Goal: Transaction & Acquisition: Purchase product/service

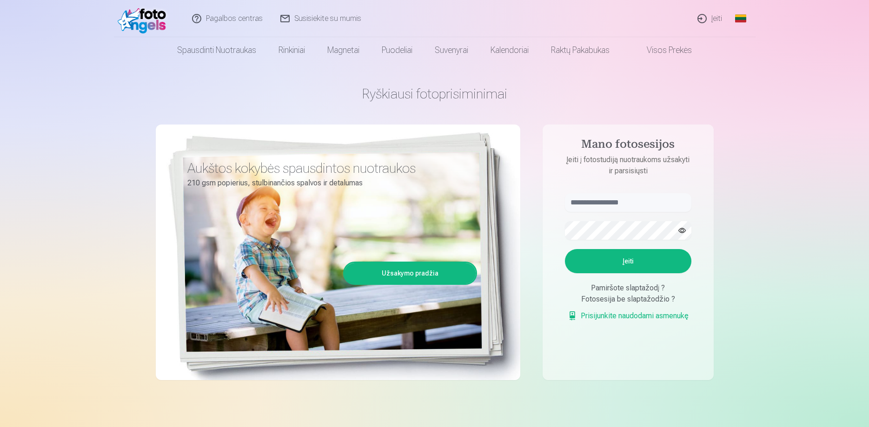
click at [721, 18] on link "Įeiti" at bounding box center [710, 18] width 42 height 37
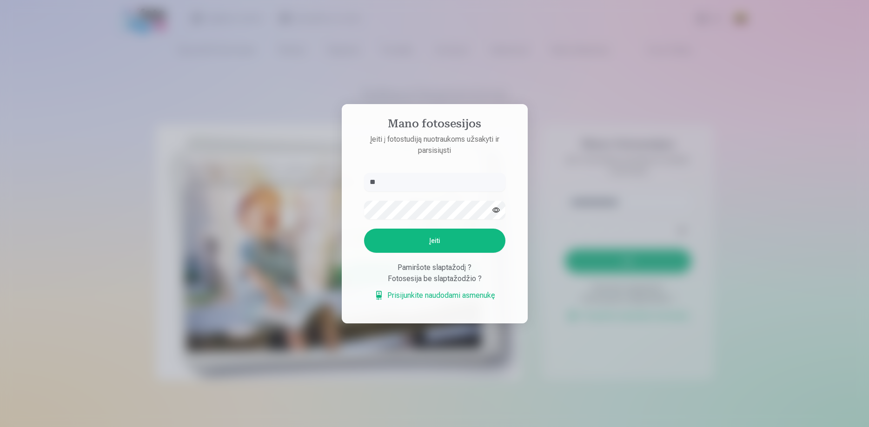
type input "*"
type input "**********"
click at [430, 245] on button "Įeiti" at bounding box center [434, 241] width 141 height 24
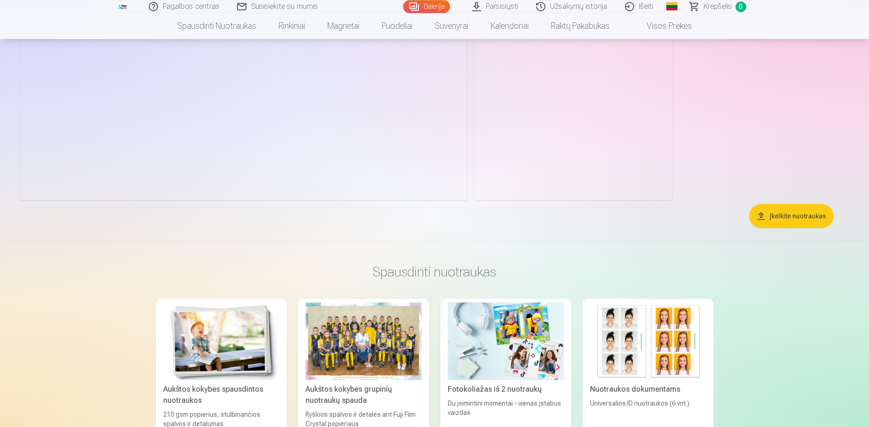
scroll to position [18931, 0]
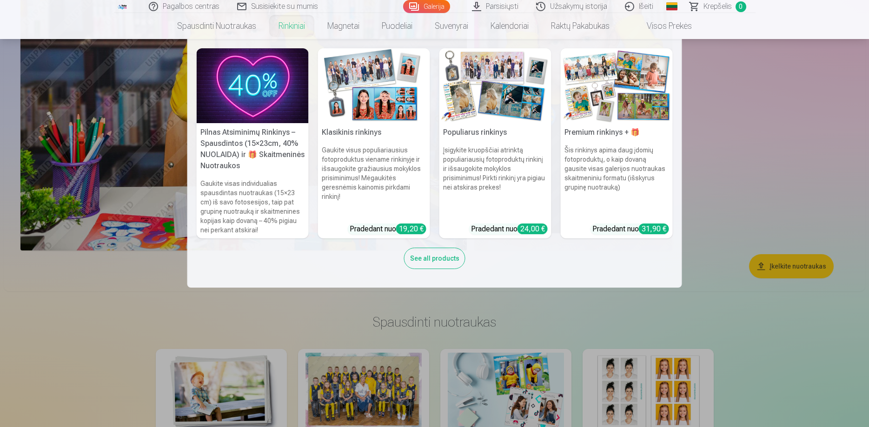
click at [388, 101] on img at bounding box center [374, 85] width 112 height 75
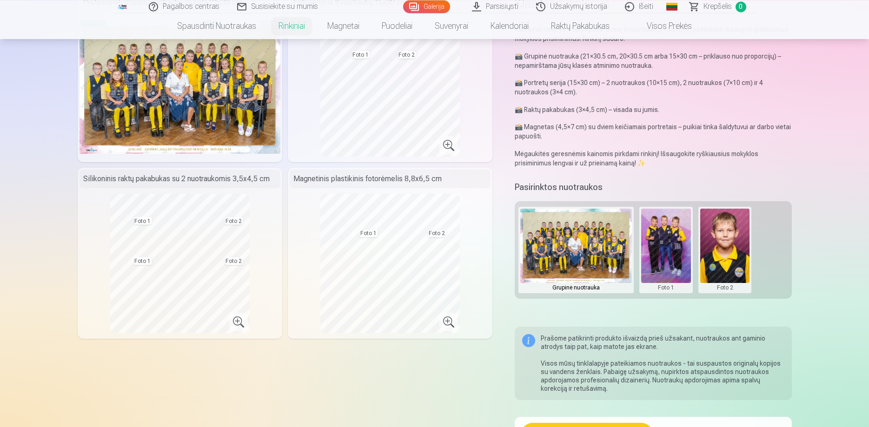
scroll to position [47, 0]
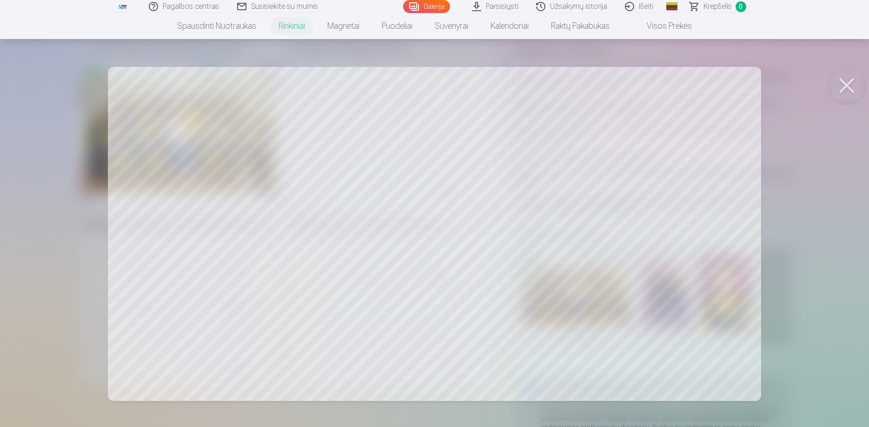
click at [846, 83] on button at bounding box center [846, 85] width 37 height 37
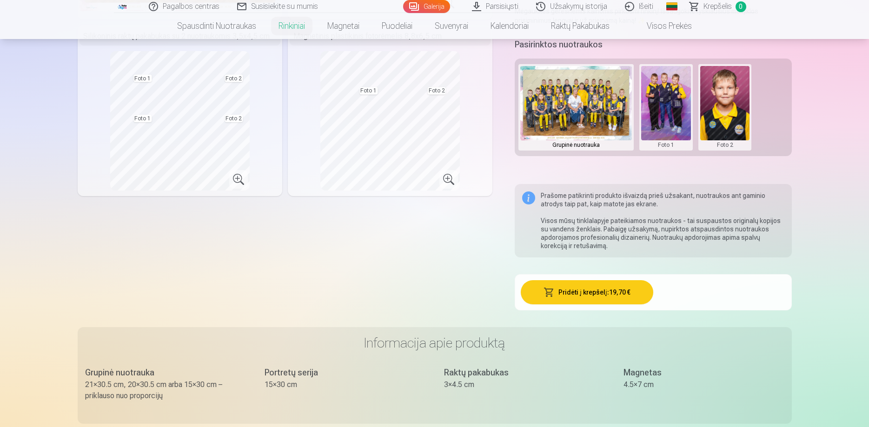
scroll to position [0, 0]
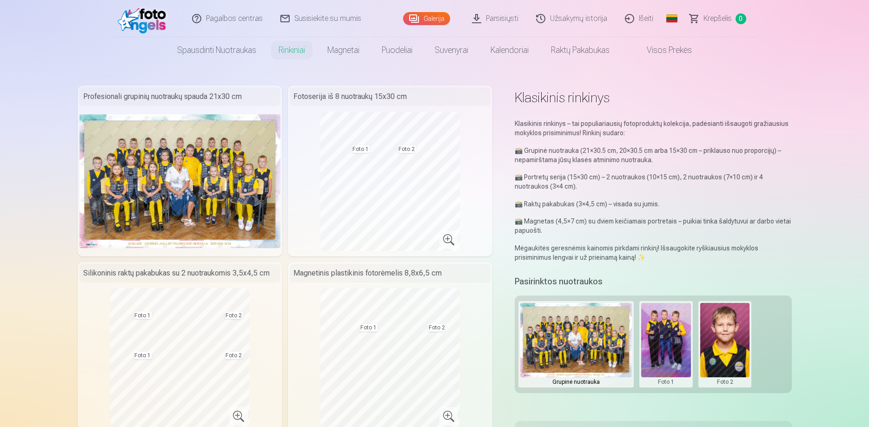
click at [207, 176] on img at bounding box center [180, 181] width 201 height 134
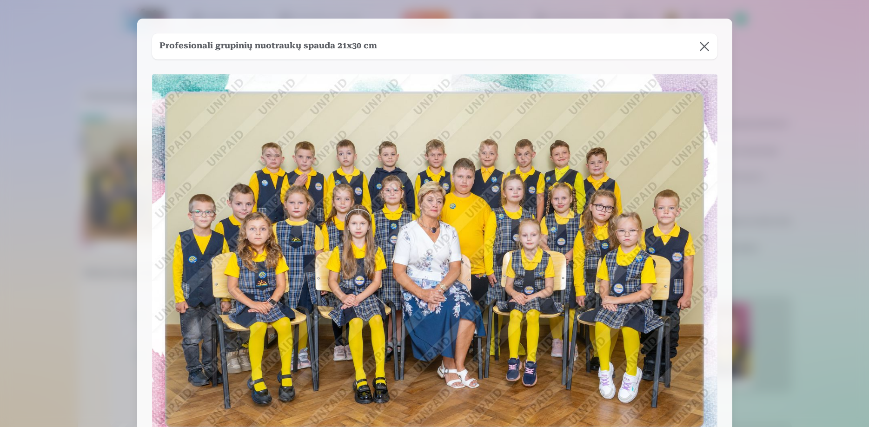
click at [706, 47] on button at bounding box center [705, 46] width 26 height 26
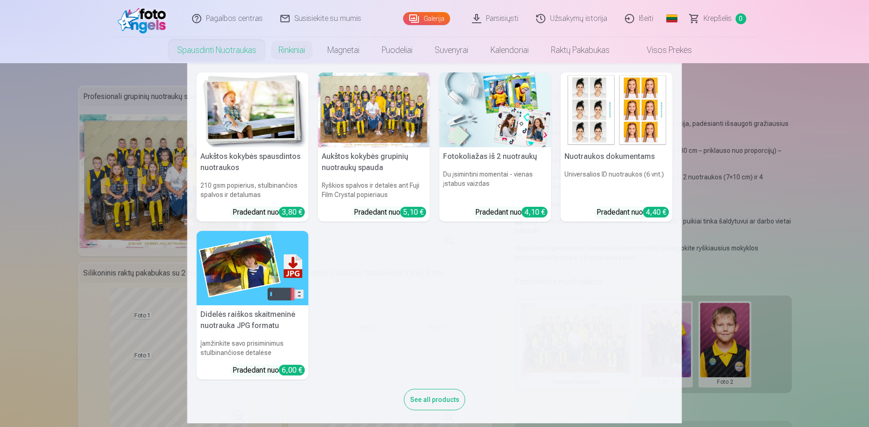
click at [387, 126] on div at bounding box center [374, 110] width 112 height 75
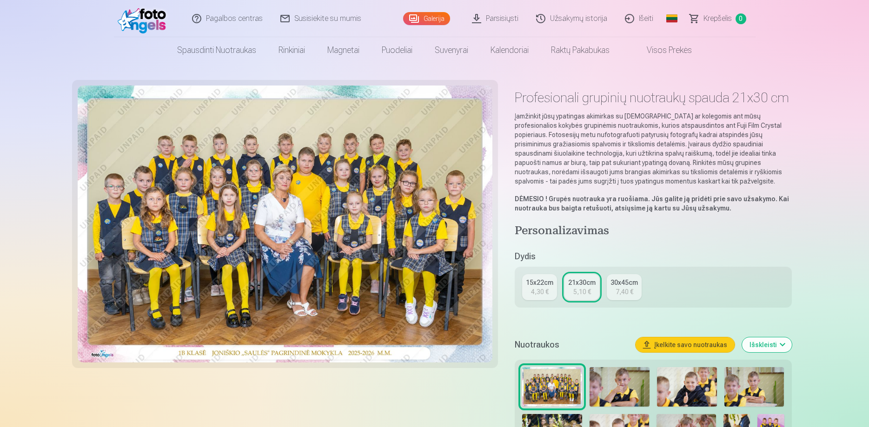
click at [546, 282] on div "15x22cm" at bounding box center [539, 282] width 27 height 9
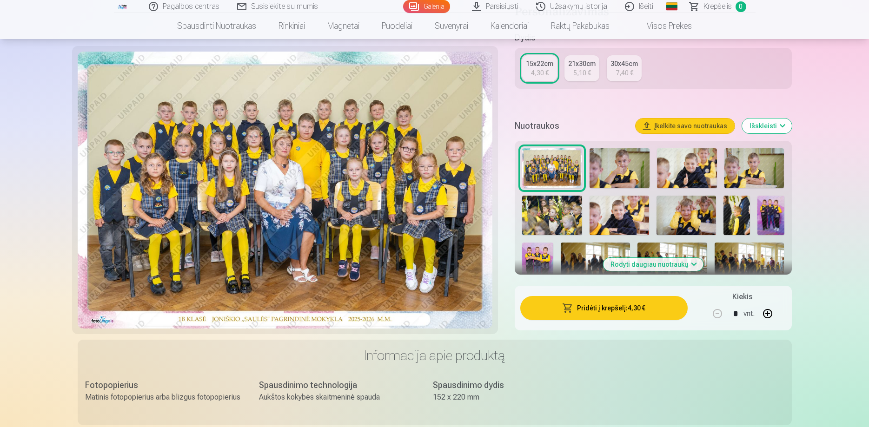
scroll to position [237, 0]
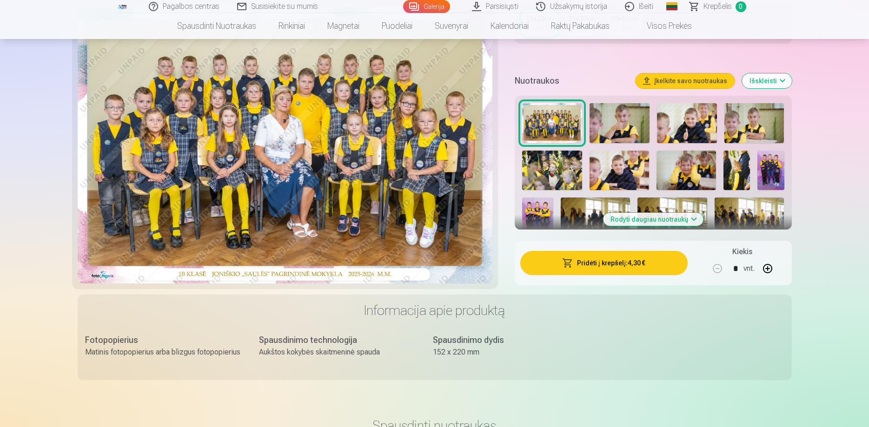
click at [608, 265] on button "Pridėti į krepšelį : 4,30 €" at bounding box center [604, 263] width 167 height 24
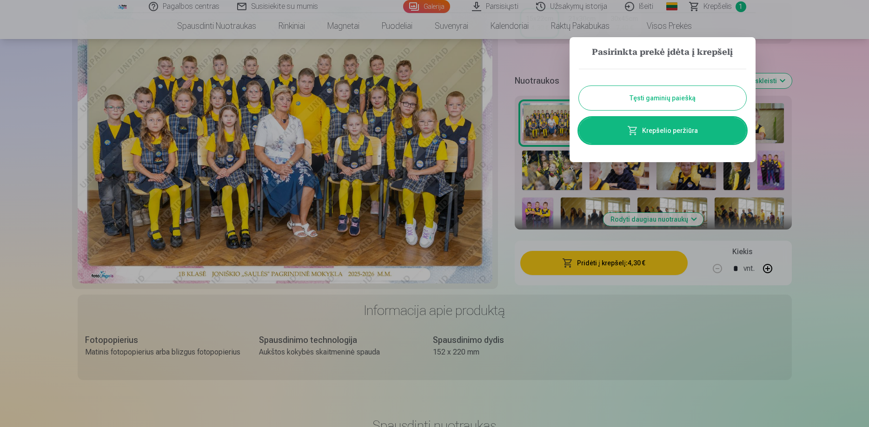
click at [657, 96] on button "Tęsti gaminių paiešką" at bounding box center [662, 98] width 167 height 24
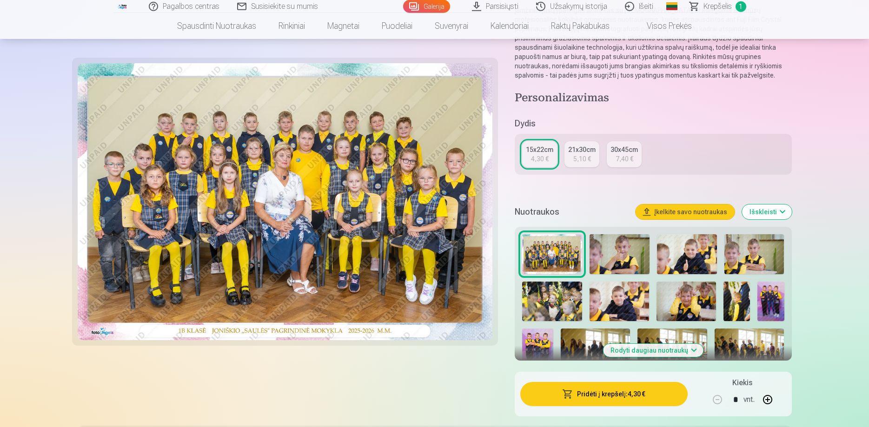
scroll to position [142, 0]
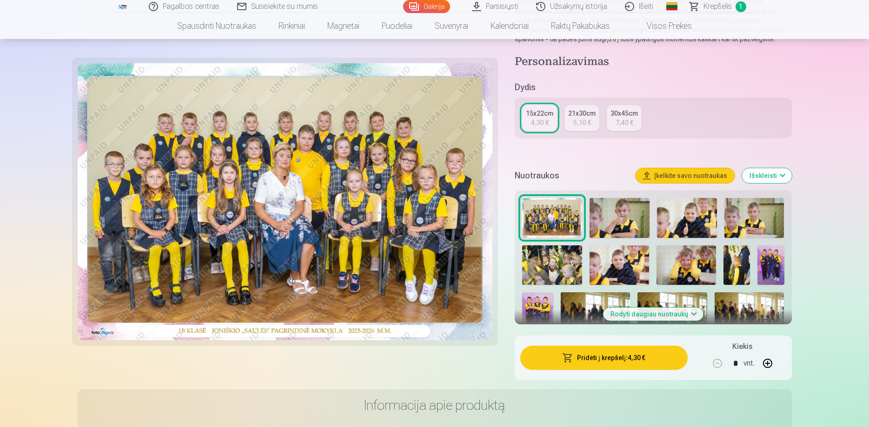
click at [692, 263] on img at bounding box center [687, 266] width 60 height 40
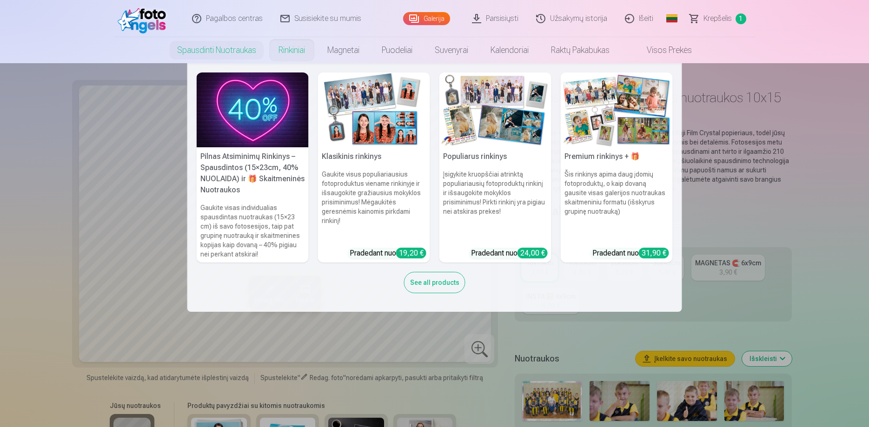
click at [225, 174] on h5 "Pilnas Atsiminimų Rinkinys – Spausdintos (15×23cm, 40% NUOLAIDA) ir 🎁 Skaitmeni…" at bounding box center [253, 173] width 112 height 52
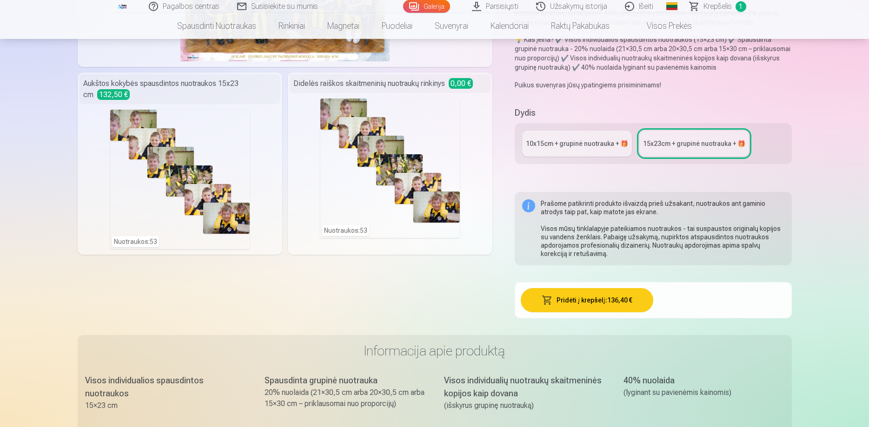
scroll to position [142, 0]
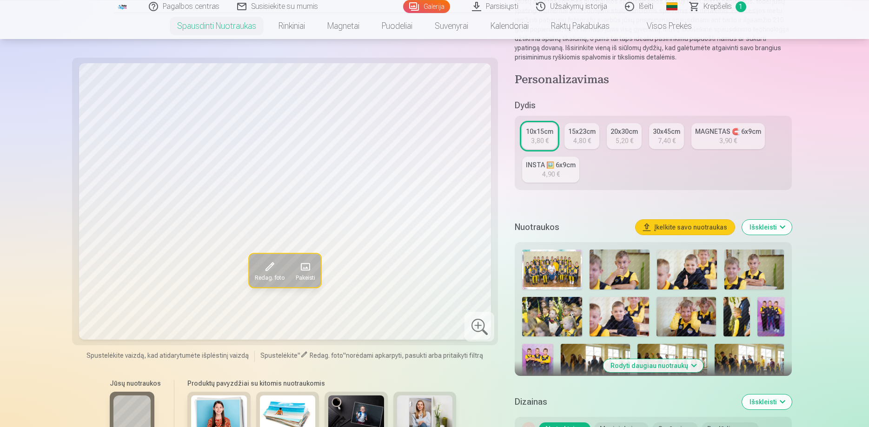
scroll to position [95, 0]
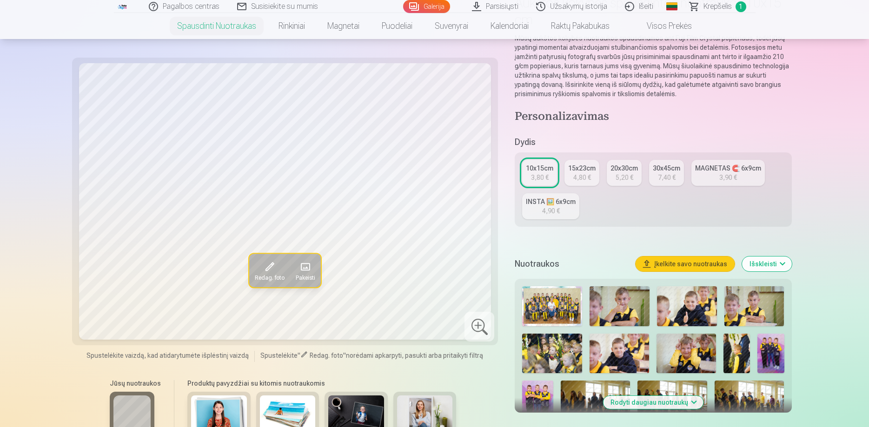
click at [563, 208] on link "INSTA 🖼️ 6x9cm 4,90 €" at bounding box center [550, 207] width 57 height 26
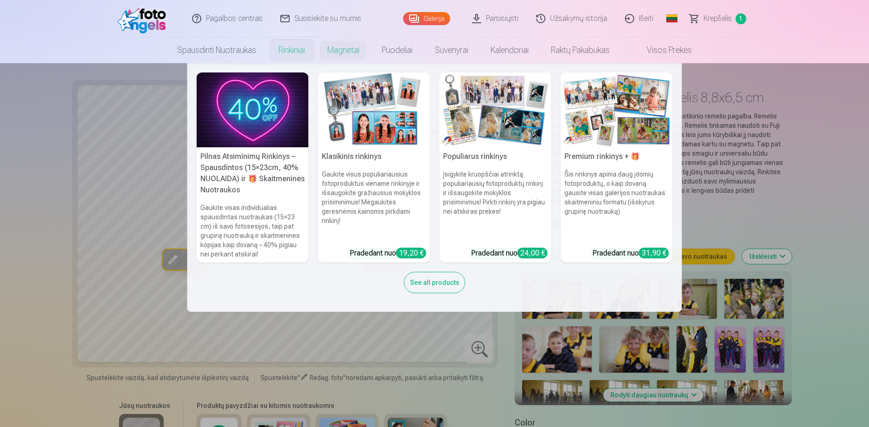
click at [498, 120] on img at bounding box center [496, 110] width 112 height 75
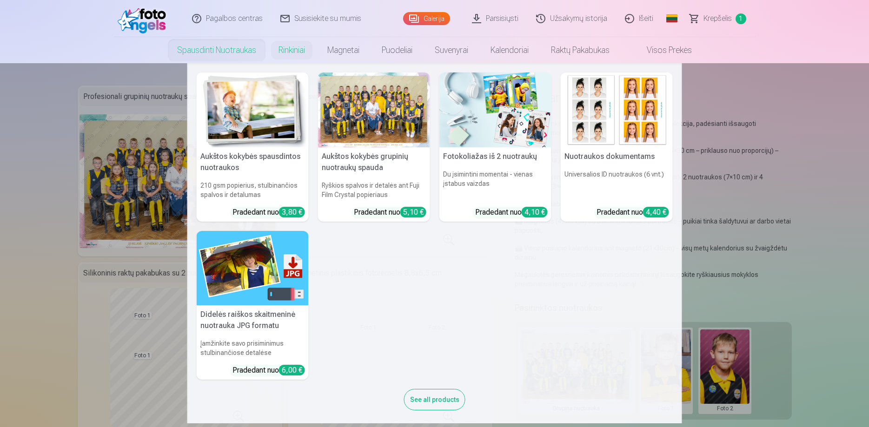
click at [618, 158] on h5 "Nuotraukos dokumentams" at bounding box center [617, 156] width 112 height 19
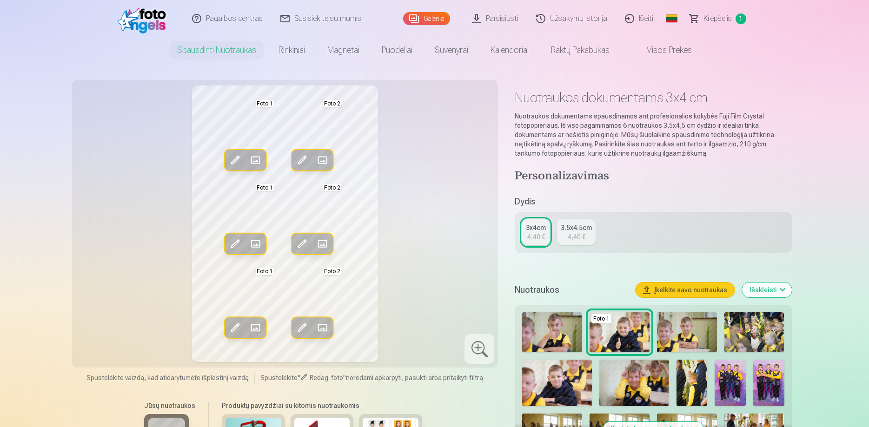
click at [304, 326] on span at bounding box center [302, 327] width 15 height 15
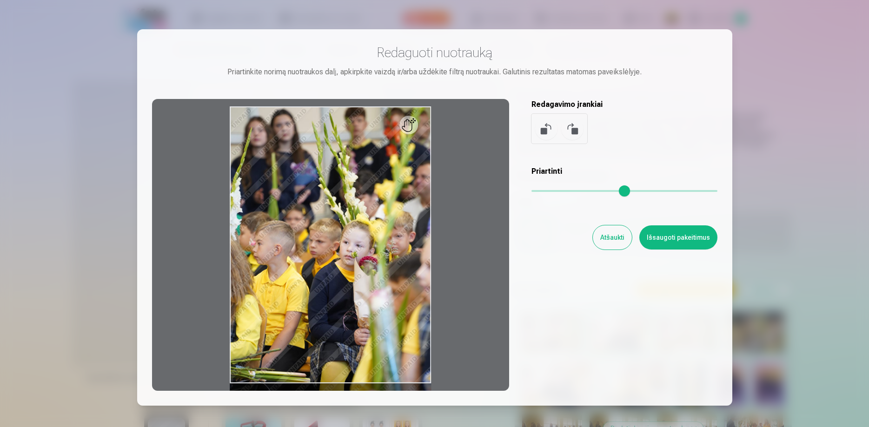
click at [620, 235] on button "Atšaukti" at bounding box center [612, 238] width 39 height 24
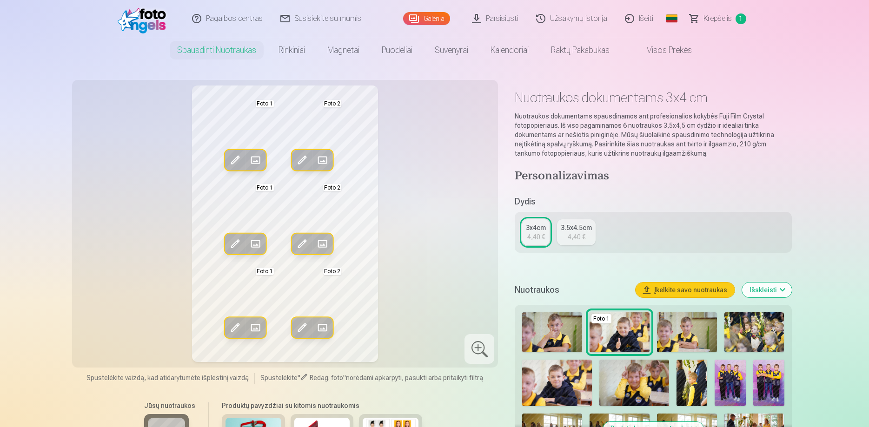
click at [254, 160] on span at bounding box center [255, 160] width 15 height 15
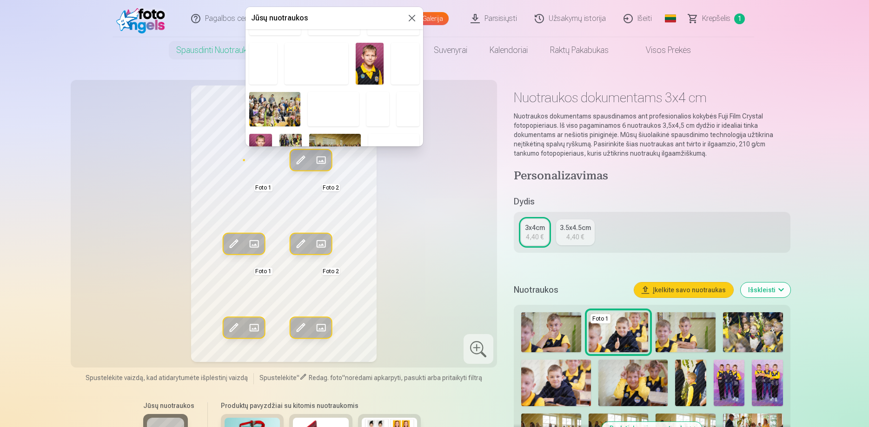
scroll to position [234, 0]
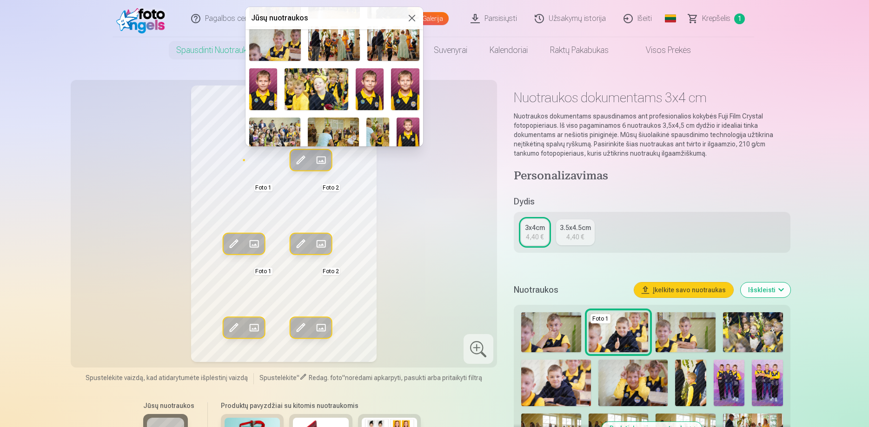
click at [373, 90] on img at bounding box center [370, 89] width 28 height 42
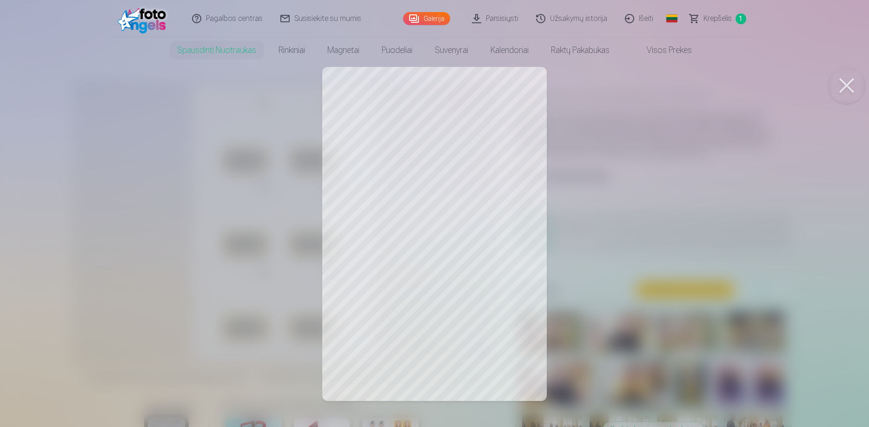
drag, startPoint x: 854, startPoint y: 83, endPoint x: 826, endPoint y: 88, distance: 27.9
click at [853, 83] on button at bounding box center [846, 85] width 37 height 37
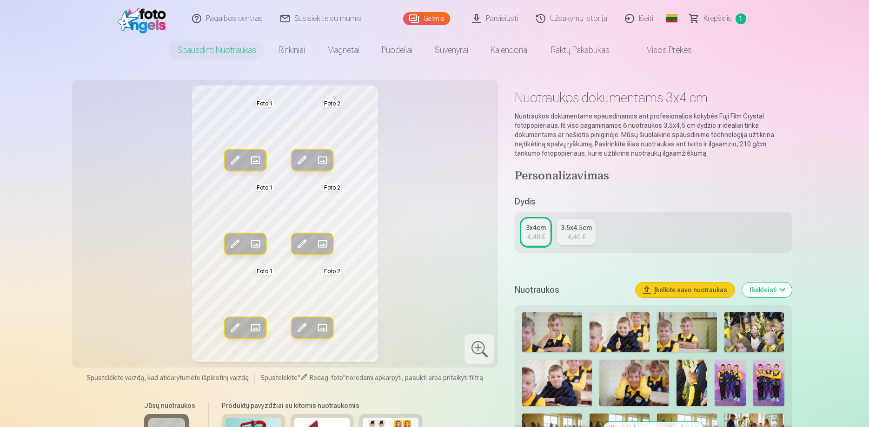
click at [324, 160] on span at bounding box center [322, 160] width 15 height 15
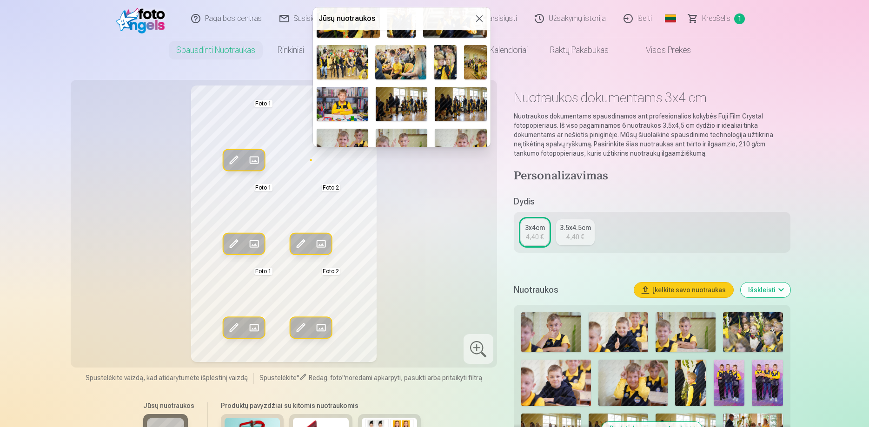
scroll to position [472, 0]
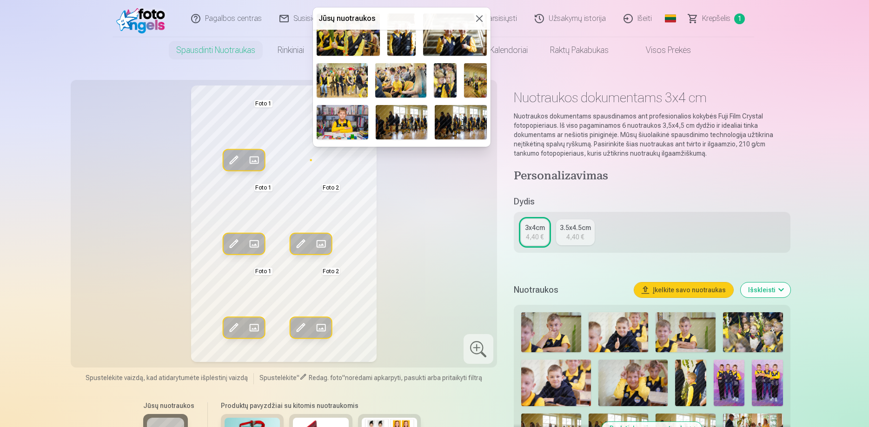
click at [354, 114] on img at bounding box center [343, 122] width 52 height 34
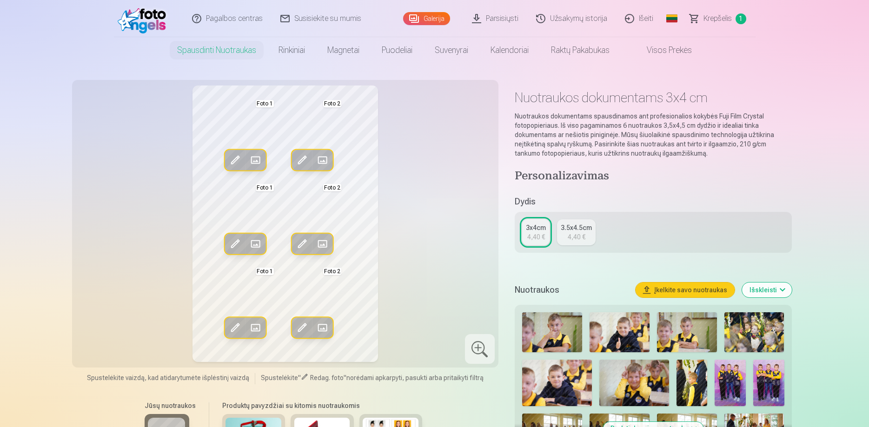
click at [434, 223] on div "Redag. foto Pakeisti Foto 1 Redag. foto Pakeisti Foto 2 Redag. foto Pakeisti Fo…" at bounding box center [285, 224] width 415 height 277
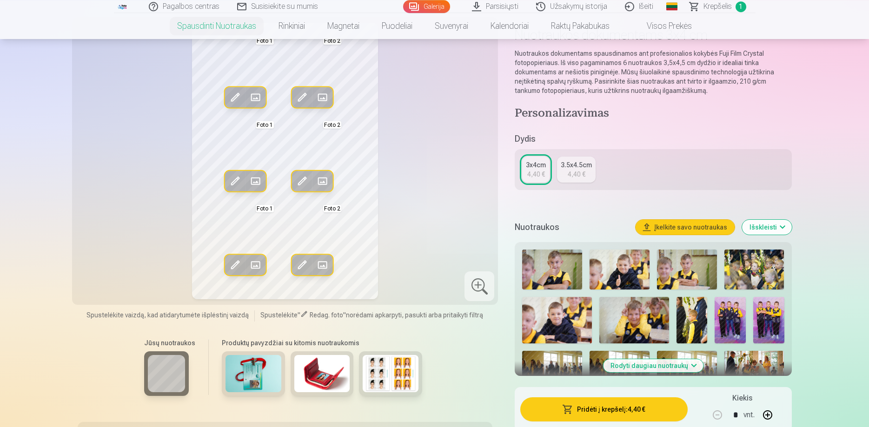
scroll to position [47, 0]
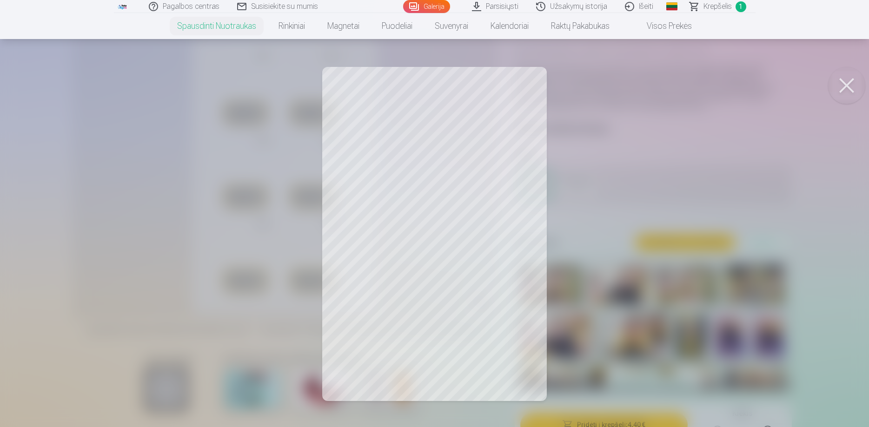
click at [849, 81] on button at bounding box center [846, 85] width 37 height 37
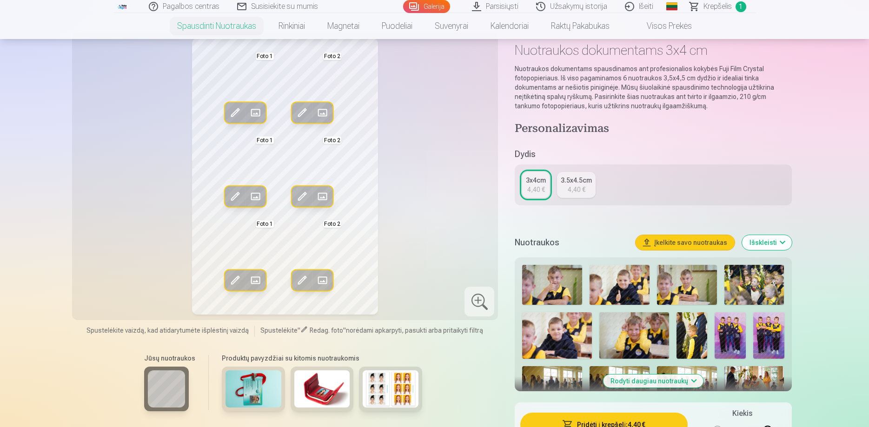
click at [320, 113] on span at bounding box center [322, 113] width 15 height 15
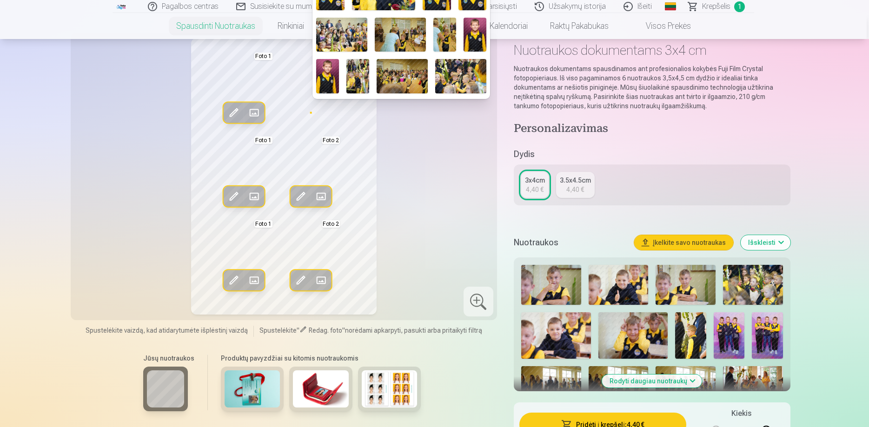
scroll to position [293, 0]
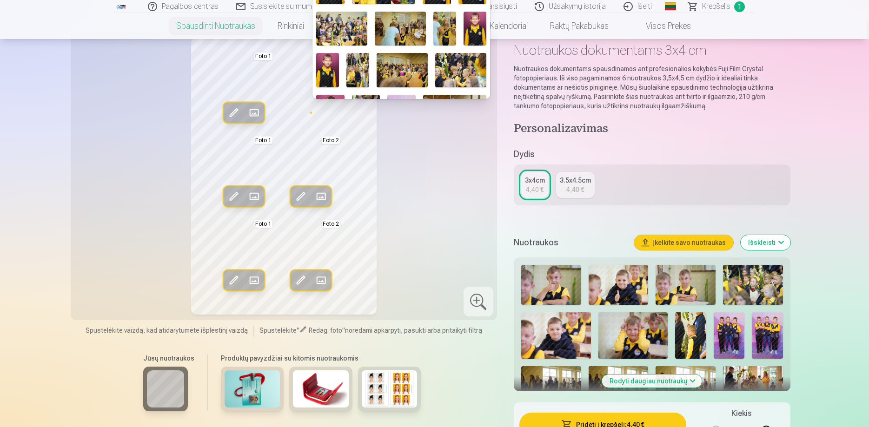
click at [330, 69] on img at bounding box center [327, 70] width 23 height 34
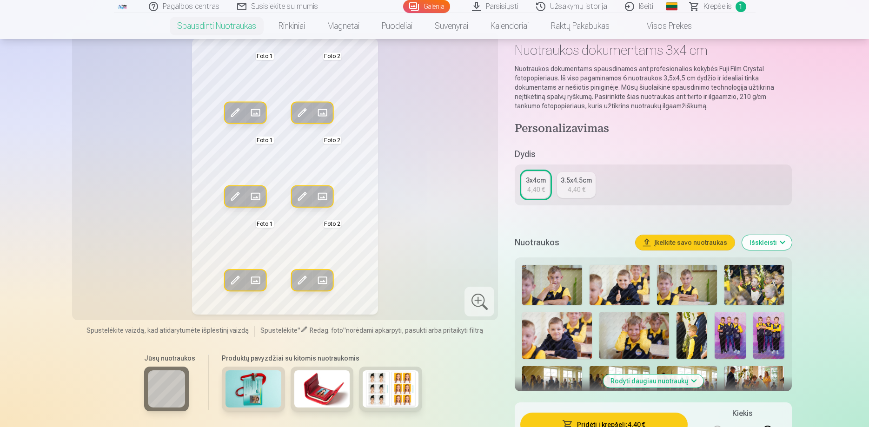
click at [234, 113] on span at bounding box center [234, 113] width 15 height 15
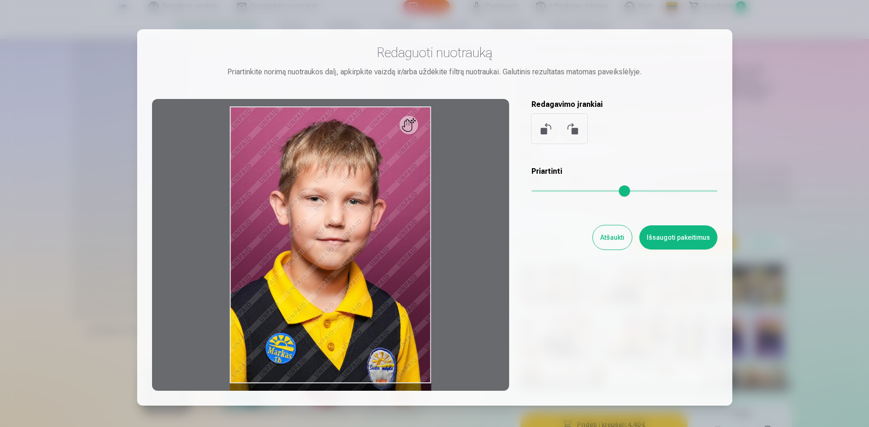
click at [817, 108] on div at bounding box center [434, 213] width 869 height 427
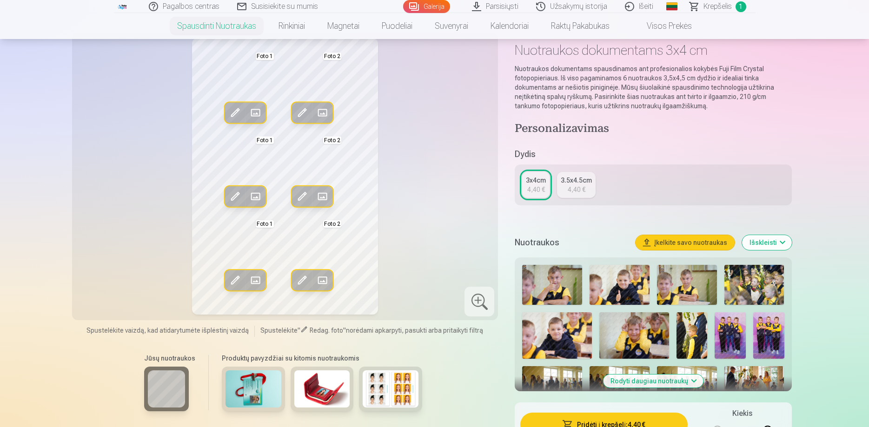
click at [478, 301] on div at bounding box center [480, 302] width 30 height 30
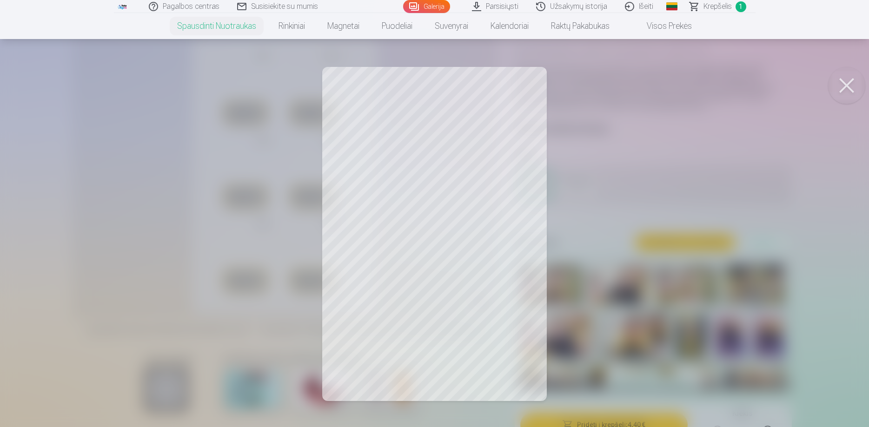
click at [841, 85] on button at bounding box center [846, 85] width 37 height 37
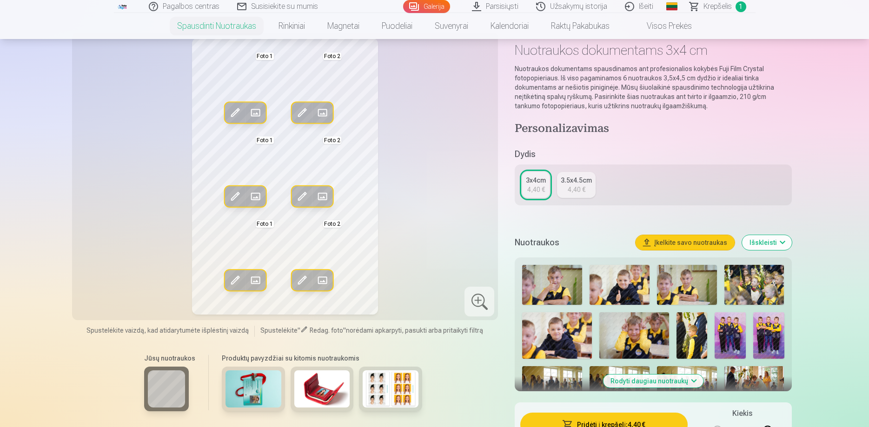
scroll to position [142, 0]
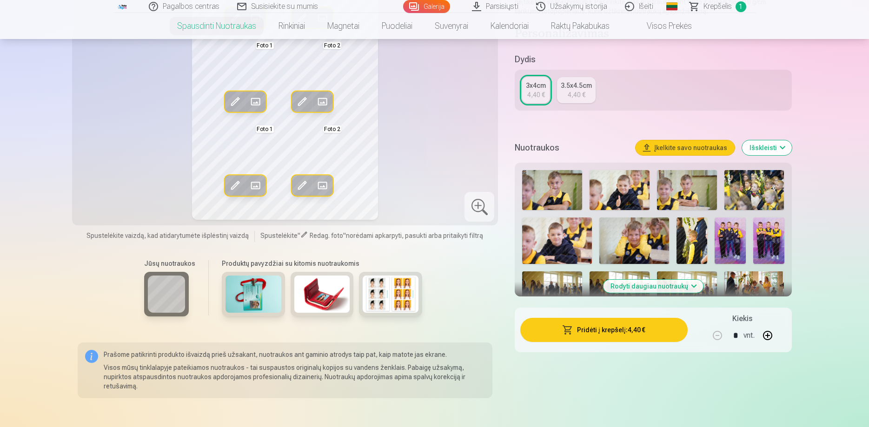
click at [617, 332] on button "Pridėti į krepšelį : 4,40 €" at bounding box center [604, 330] width 167 height 24
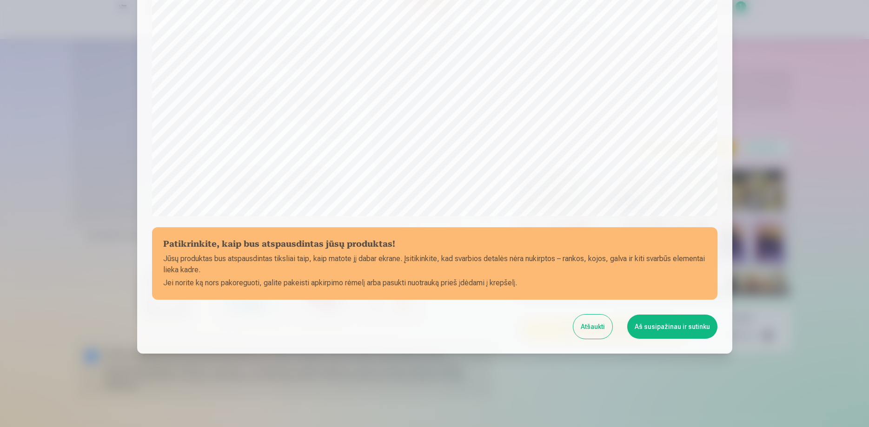
scroll to position [242, 0]
click at [665, 327] on button "Aš susipažinau ir sutinku" at bounding box center [673, 326] width 90 height 24
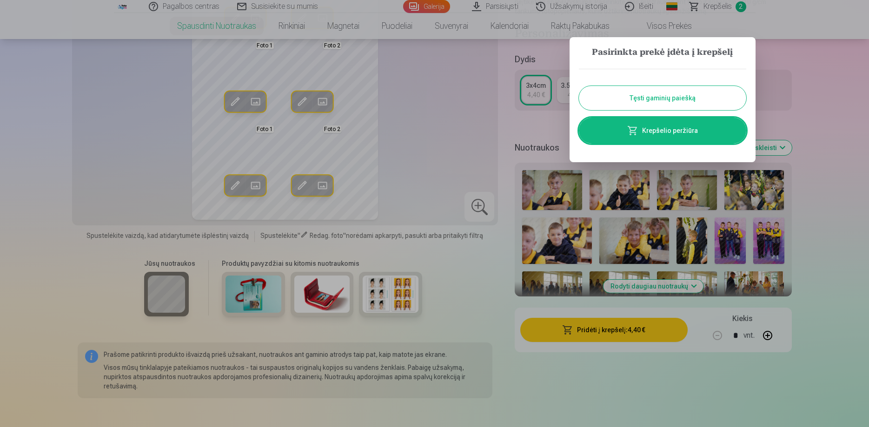
click at [668, 101] on button "Tęsti gaminių paiešką" at bounding box center [662, 98] width 167 height 24
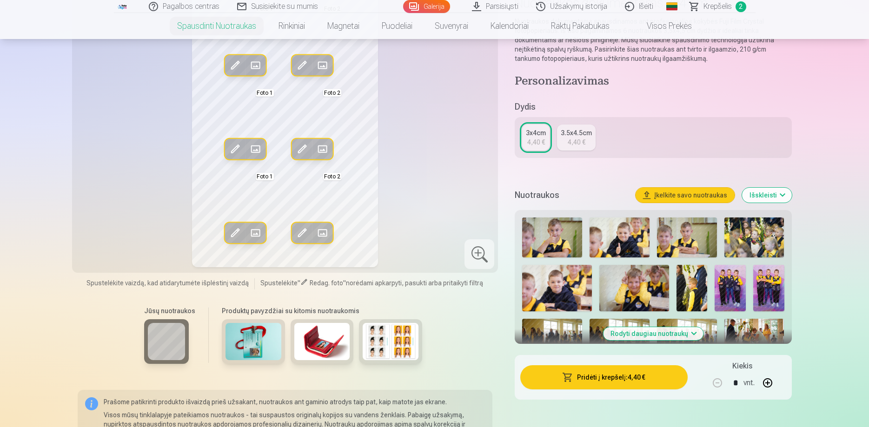
scroll to position [142, 0]
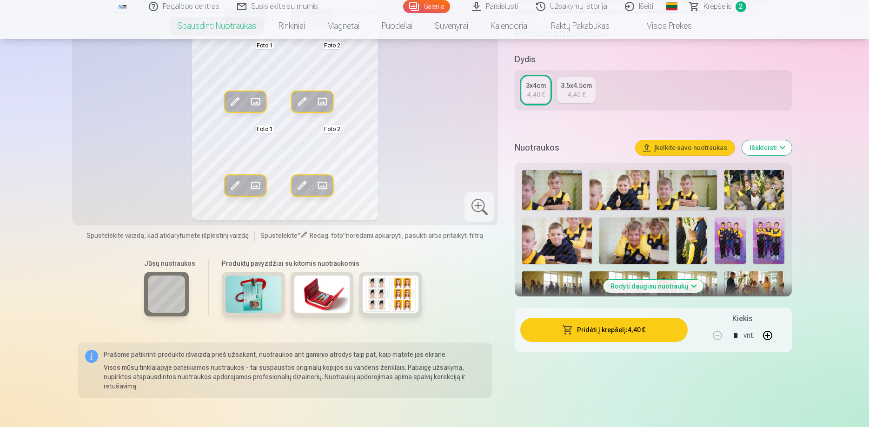
click at [654, 289] on button "Rodyti daugiau nuotraukų" at bounding box center [653, 286] width 100 height 13
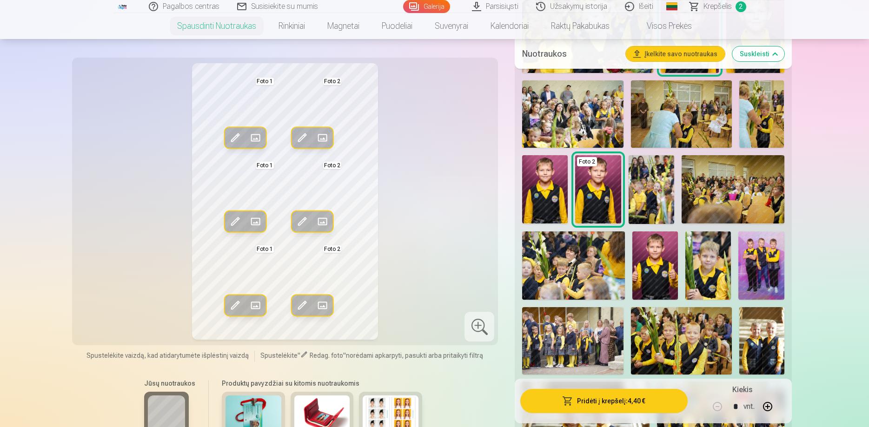
scroll to position [1044, 0]
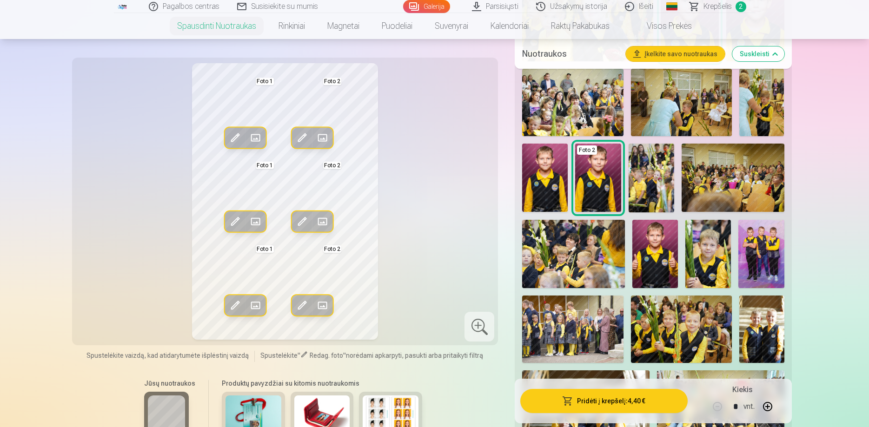
click at [762, 255] on img at bounding box center [762, 254] width 46 height 68
click at [765, 257] on img at bounding box center [762, 254] width 46 height 68
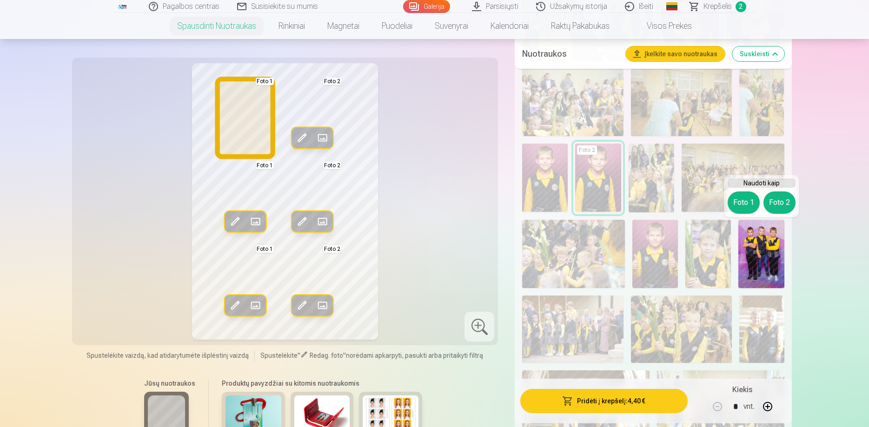
click at [742, 199] on button "Foto 1" at bounding box center [744, 203] width 32 height 22
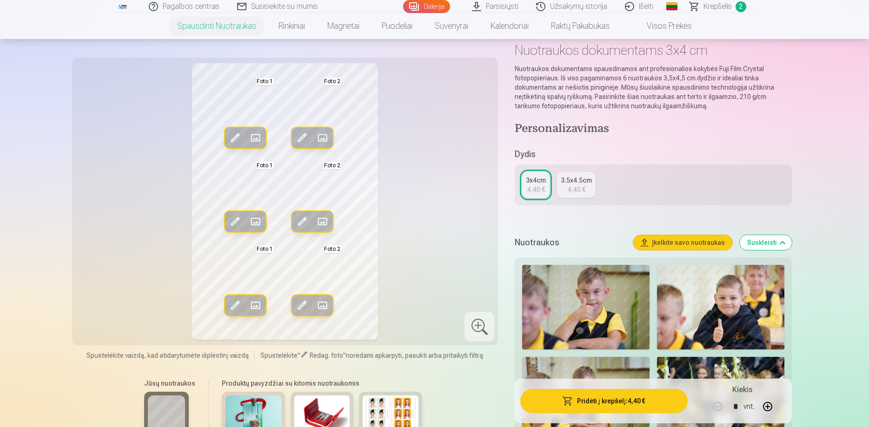
scroll to position [0, 0]
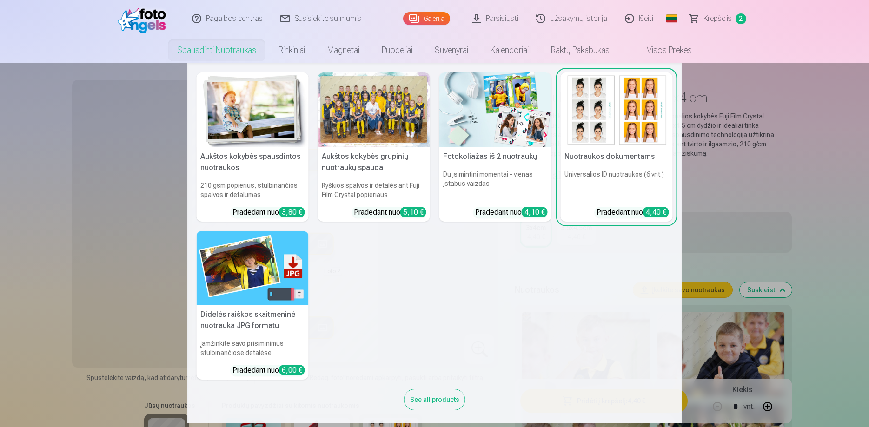
click at [262, 112] on img at bounding box center [253, 110] width 112 height 75
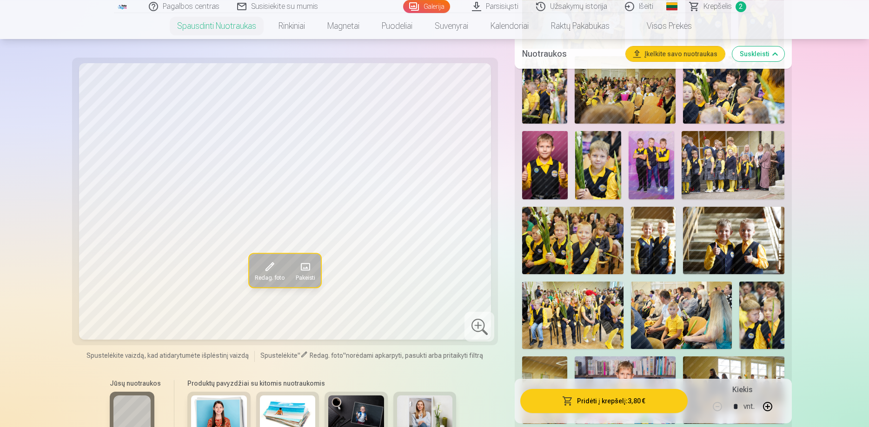
scroll to position [1329, 0]
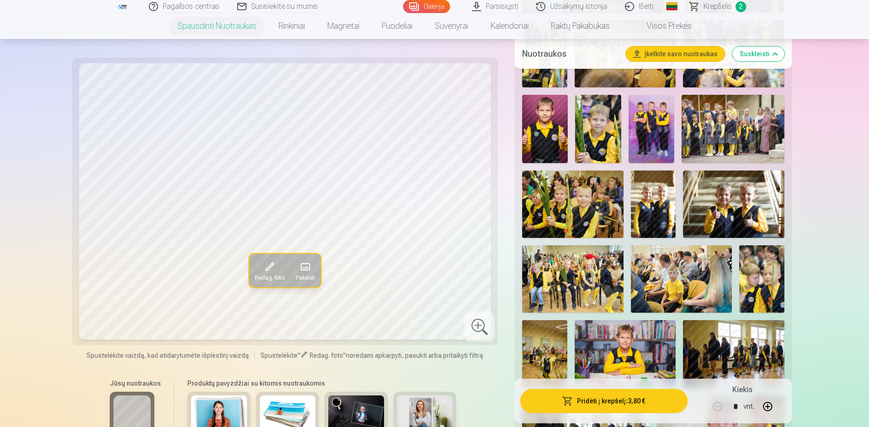
click at [732, 208] on img at bounding box center [733, 204] width 101 height 67
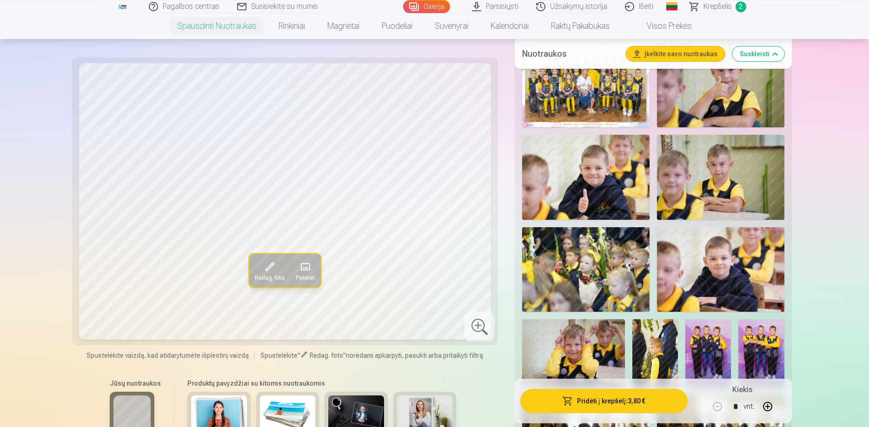
scroll to position [332, 0]
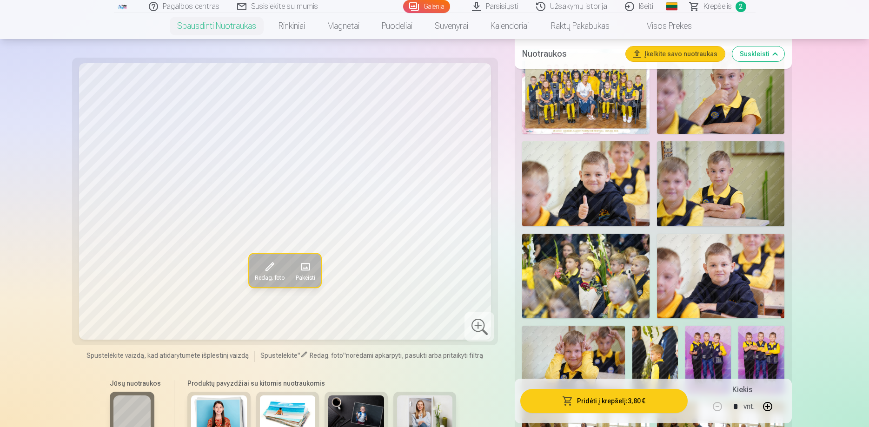
click at [706, 343] on img at bounding box center [709, 360] width 46 height 68
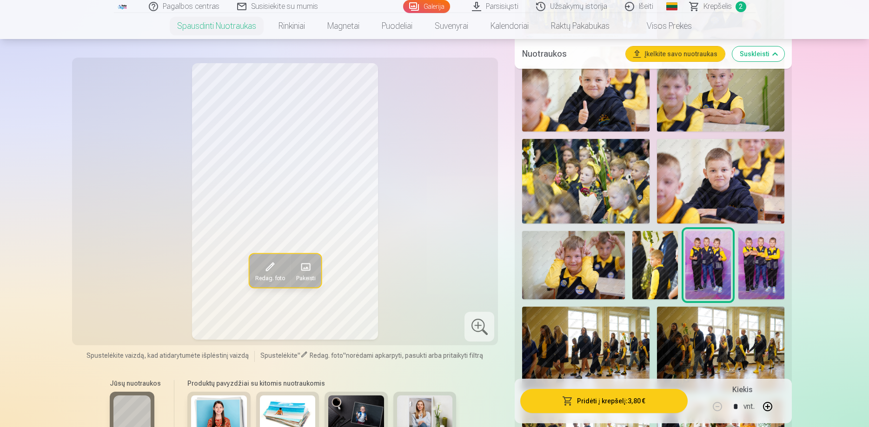
scroll to position [617, 0]
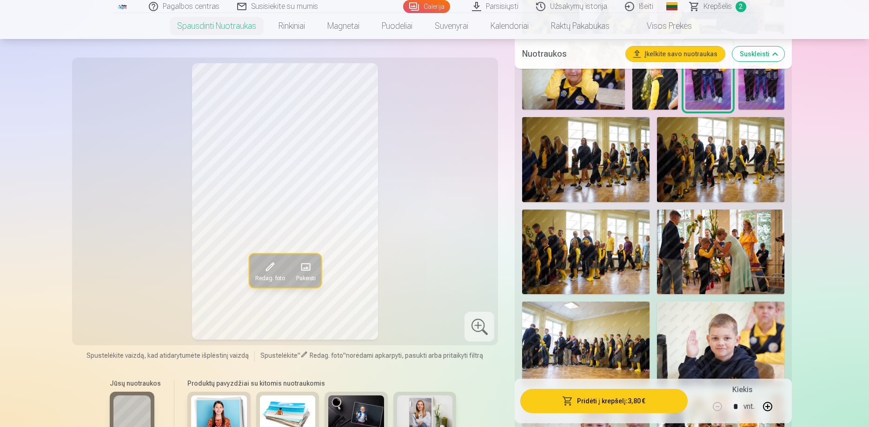
click at [599, 404] on button "Pridėti į krepšelį : 3,80 €" at bounding box center [604, 401] width 167 height 24
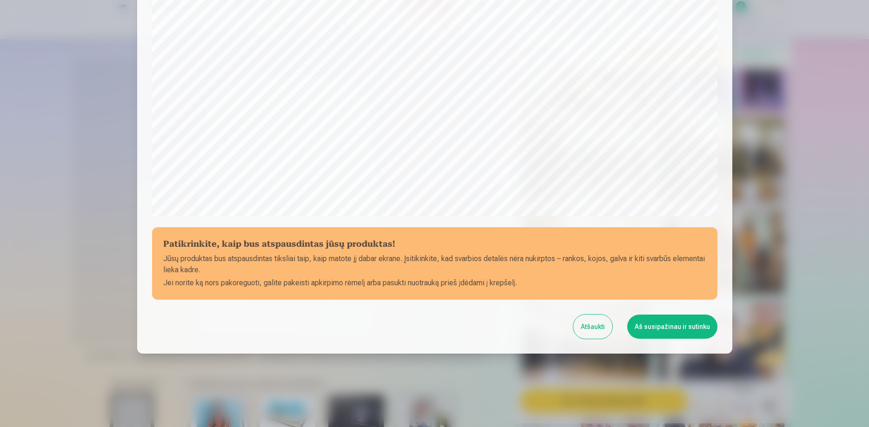
scroll to position [242, 0]
click at [670, 320] on button "Aš susipažinau ir sutinku" at bounding box center [673, 326] width 90 height 24
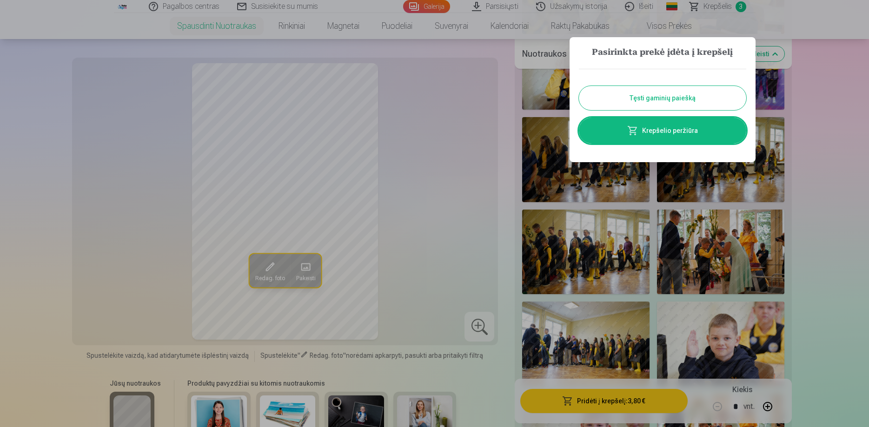
click at [664, 98] on button "Tęsti gaminių paiešką" at bounding box center [662, 98] width 167 height 24
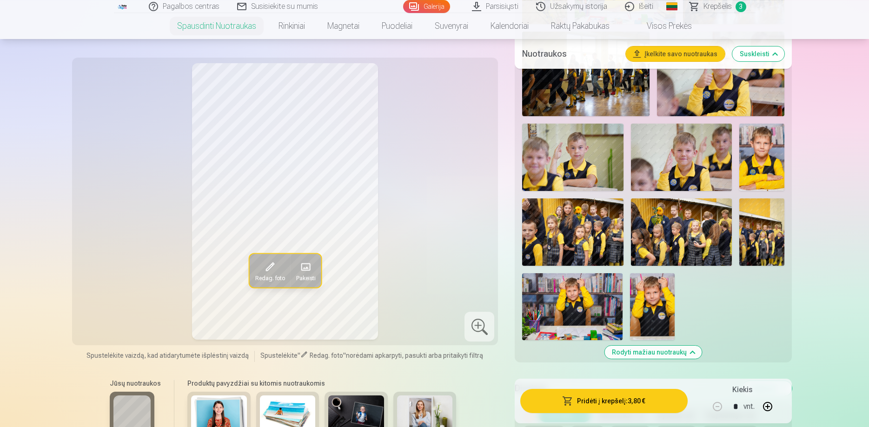
scroll to position [1613, 0]
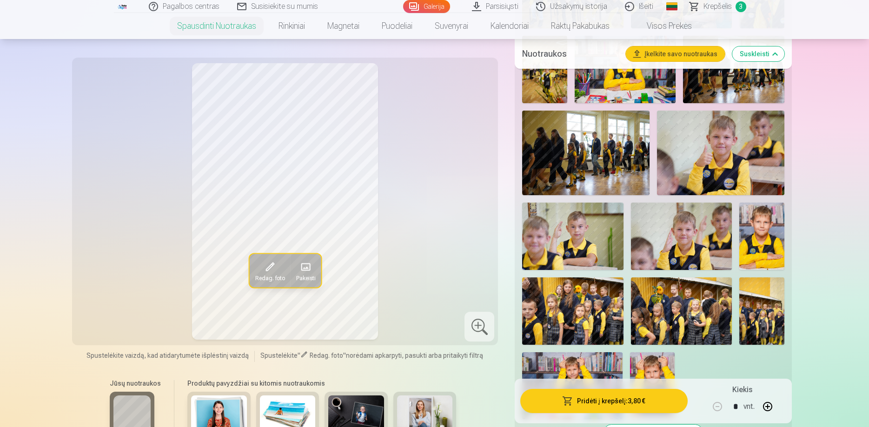
click at [468, 192] on div "Redag. foto Pakeisti" at bounding box center [285, 201] width 415 height 277
